Goal: Task Accomplishment & Management: Use online tool/utility

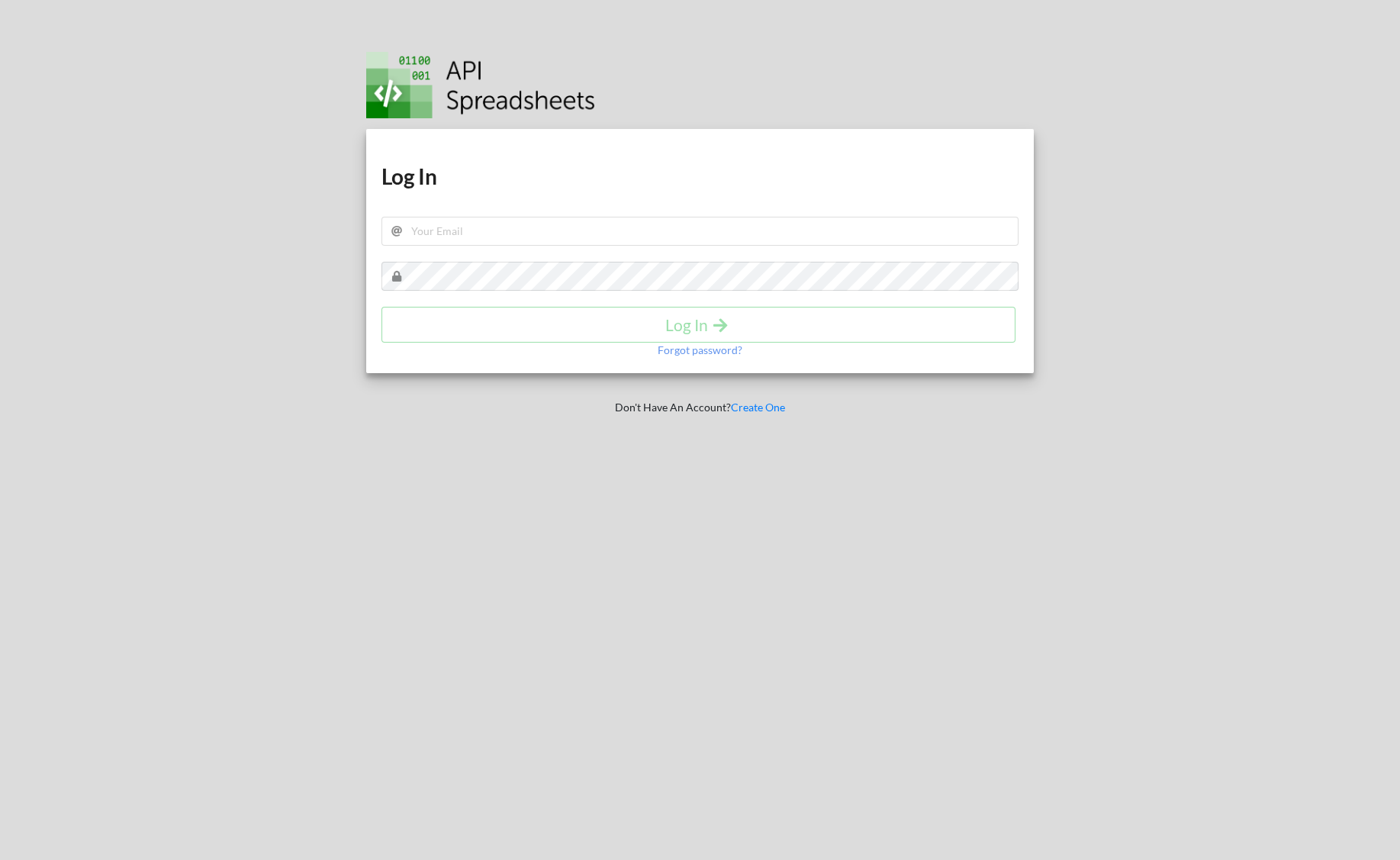
click at [604, 158] on div "Download hidden Download hidden Log In Log In Forgot password?" at bounding box center [700, 251] width 668 height 244
click at [578, 216] on input "text" at bounding box center [700, 230] width 637 height 29
type input "[EMAIL_ADDRESS][DOMAIN_NAME]"
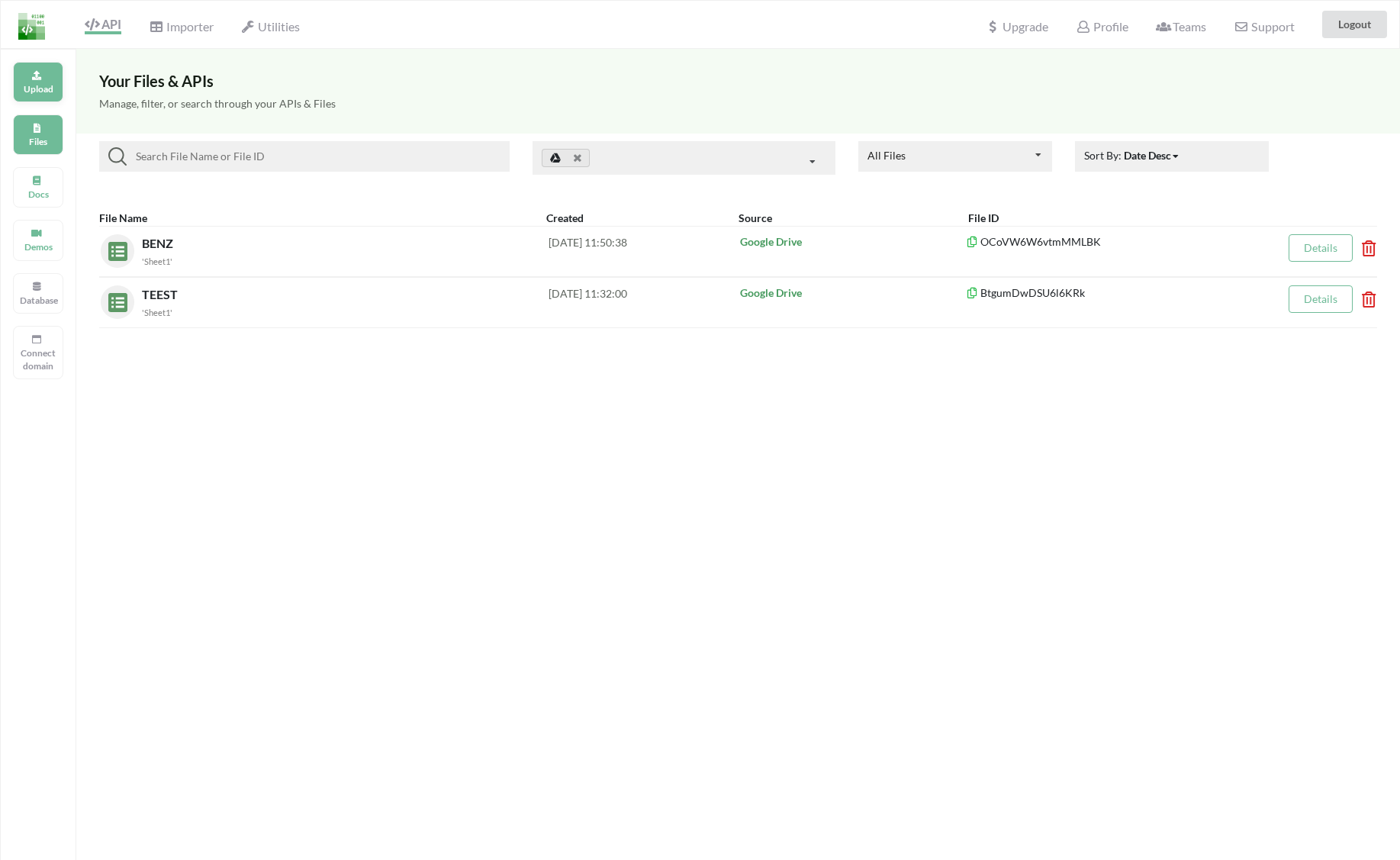
click at [44, 96] on div "Upload" at bounding box center [37, 82] width 50 height 40
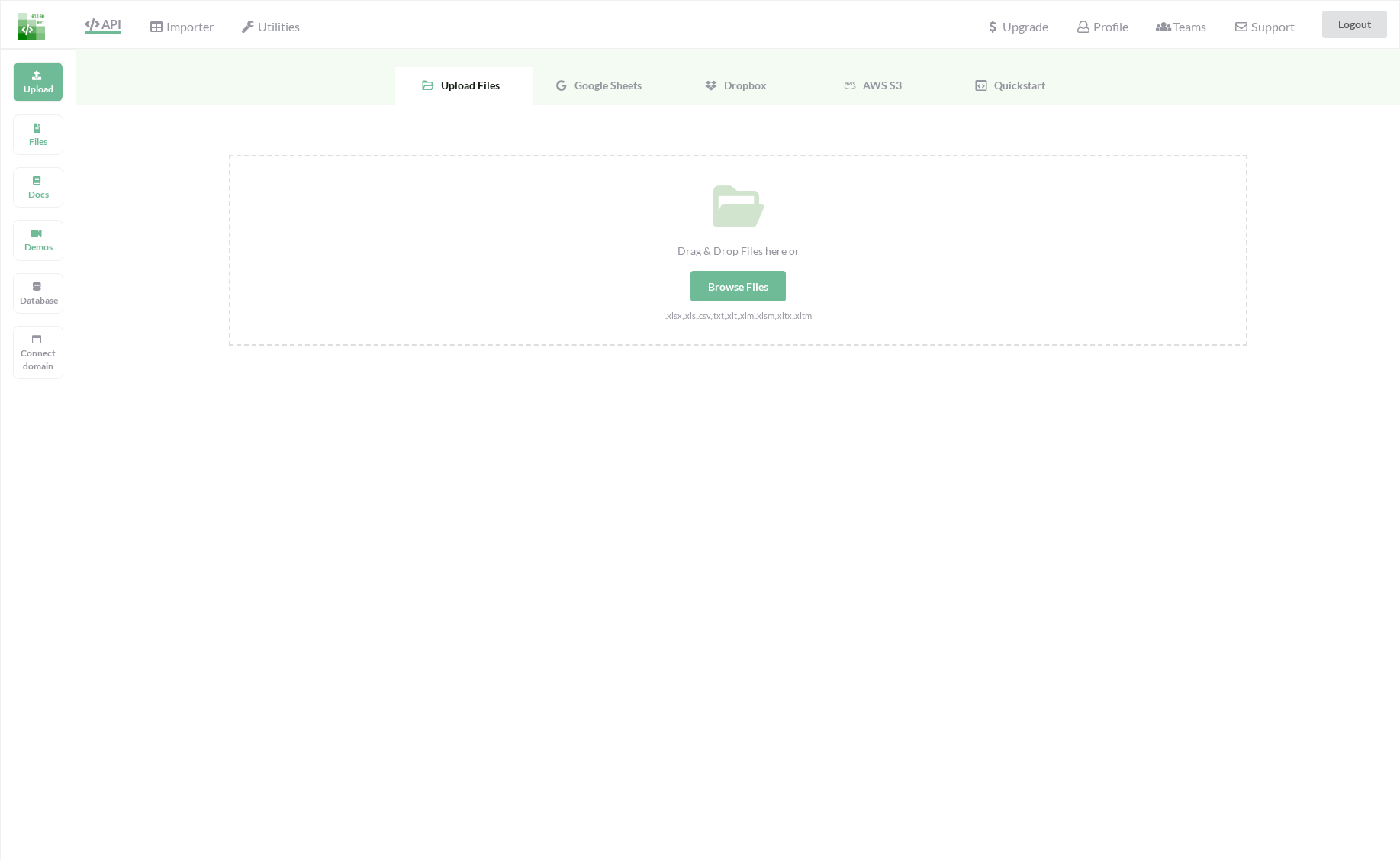
click at [628, 108] on div "Drag & Drop Files here or Browse Files .xlsx,.xls,.csv,.txt,.xlt,.xlm,.xlsm,.xl…" at bounding box center [738, 408] width 1324 height 606
click at [628, 94] on div "Google Sheets" at bounding box center [602, 86] width 138 height 38
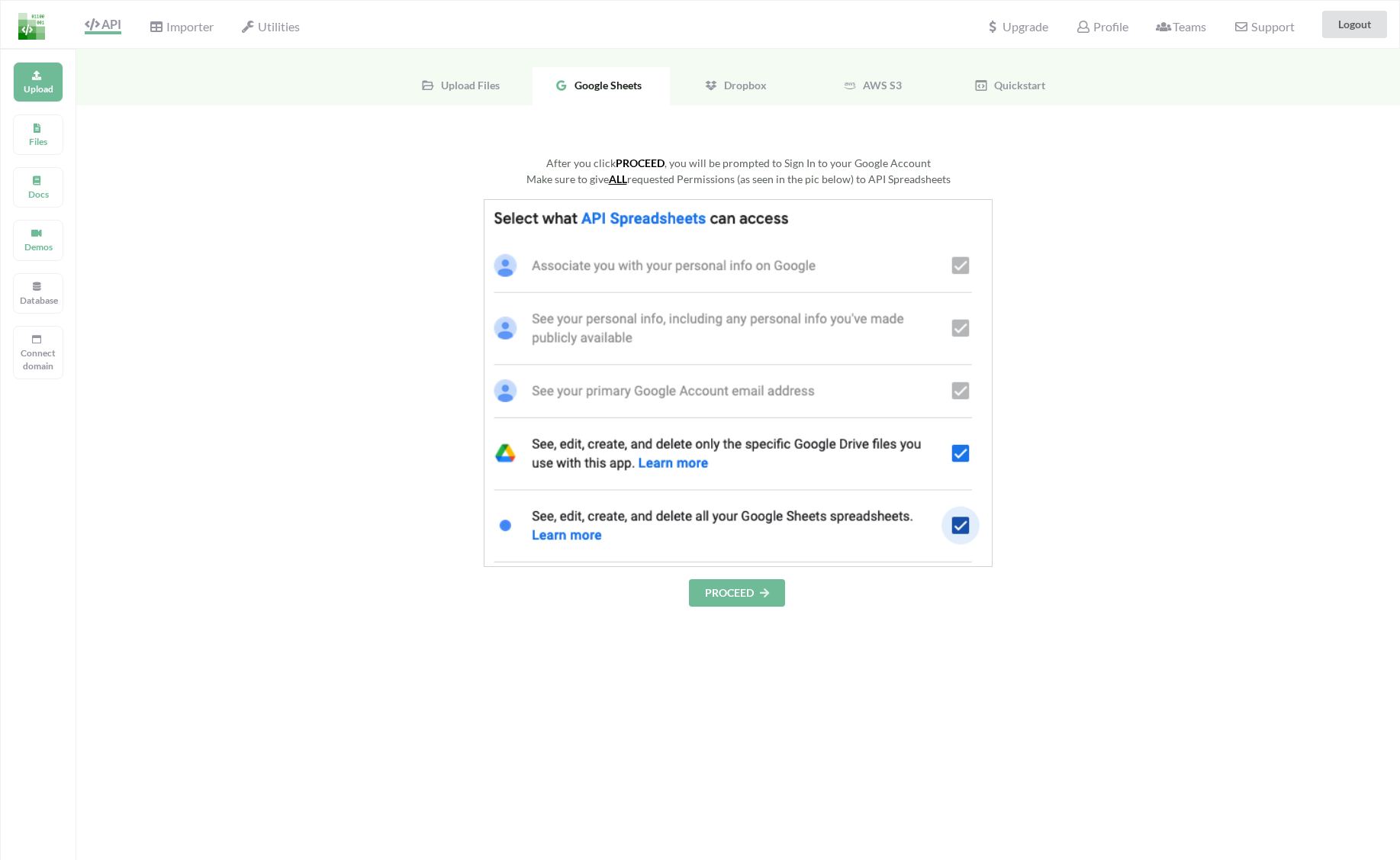
click at [740, 607] on div "After you click PROCEED , you will be prompted to Sign In to your Google Accoun…" at bounding box center [738, 539] width 1324 height 868
click at [741, 602] on button "PROCEED" at bounding box center [737, 593] width 96 height 28
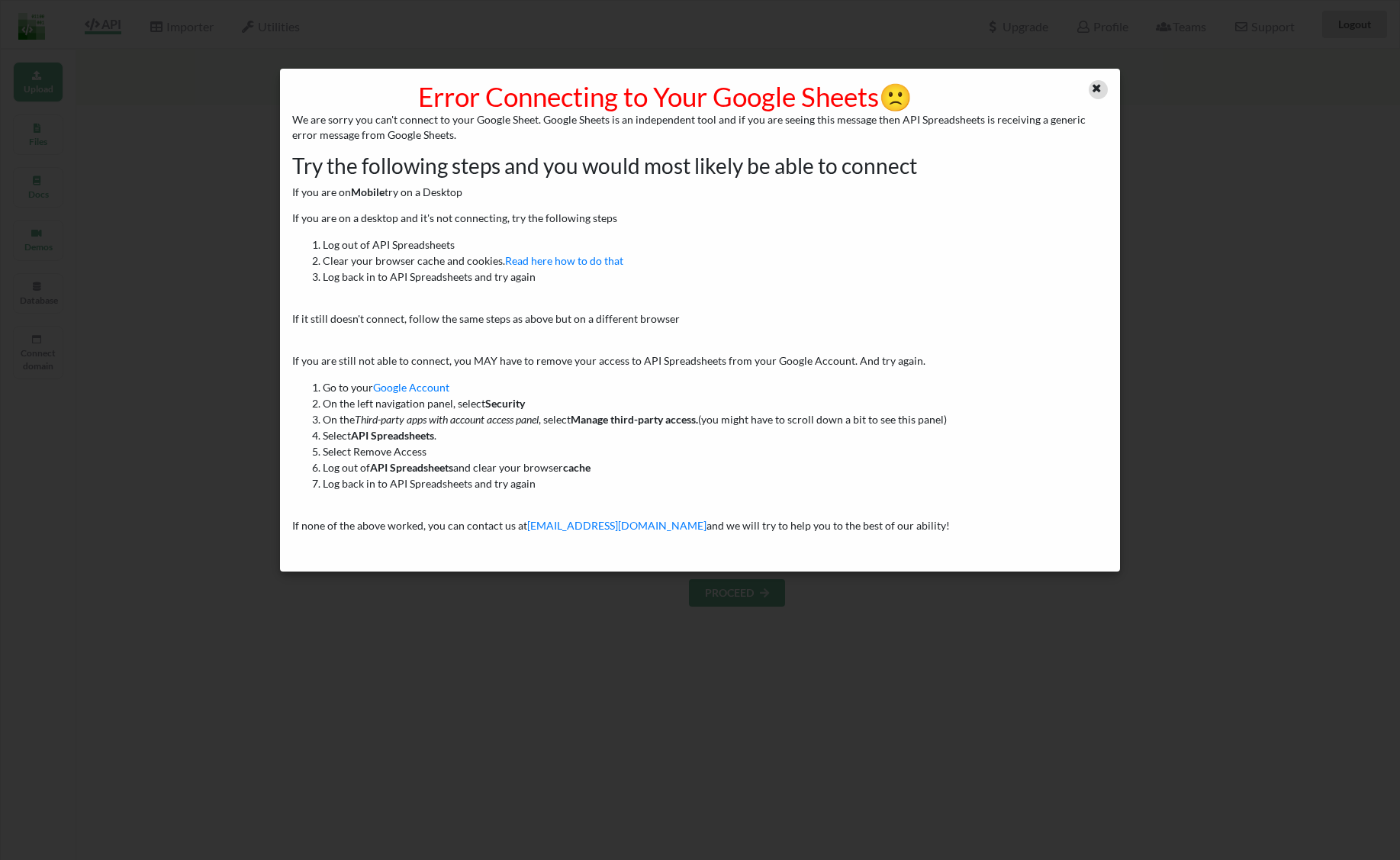
click at [1102, 84] on icon at bounding box center [1096, 86] width 13 height 11
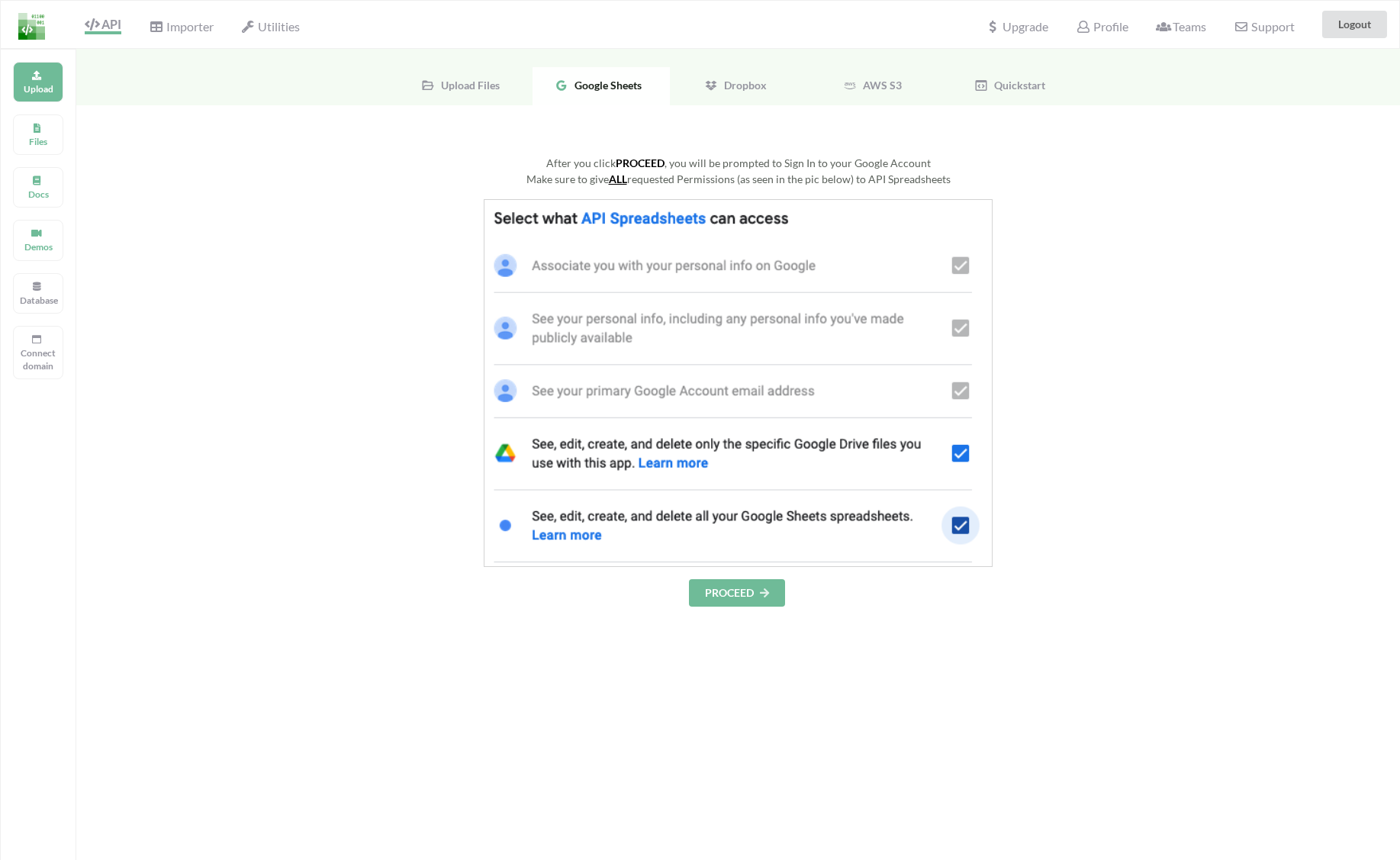
click at [842, 697] on div "After you click PROCEED , you will be prompted to Sign In to your Google Accoun…" at bounding box center [738, 539] width 1324 height 868
click at [53, 124] on div "Files" at bounding box center [37, 134] width 50 height 40
